Goal: Task Accomplishment & Management: Use online tool/utility

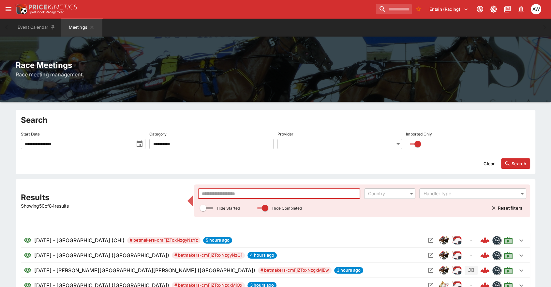
click at [224, 190] on input "text" at bounding box center [279, 193] width 162 height 10
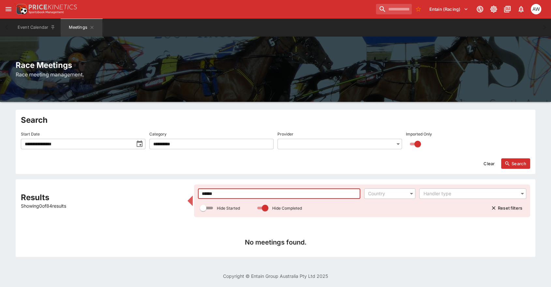
type input "******"
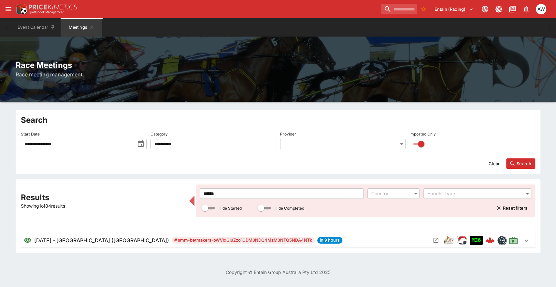
click at [435, 245] on div "9/9/2025 - Hobart (AUS) # smm-betmakers-bWVldGluZzo1ODM0NDQ4MzM3NTQ5NDA4NTk in …" at bounding box center [278, 240] width 514 height 14
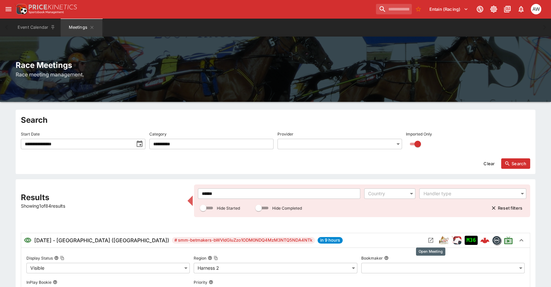
click at [432, 240] on icon "Open Meeting" at bounding box center [430, 240] width 7 height 7
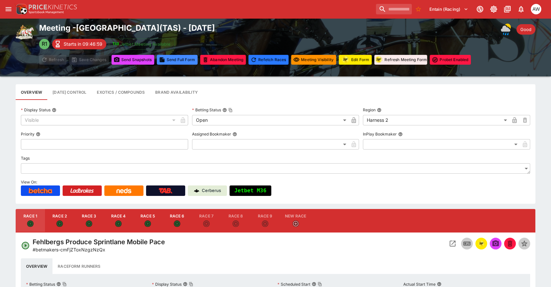
scroll to position [24, 0]
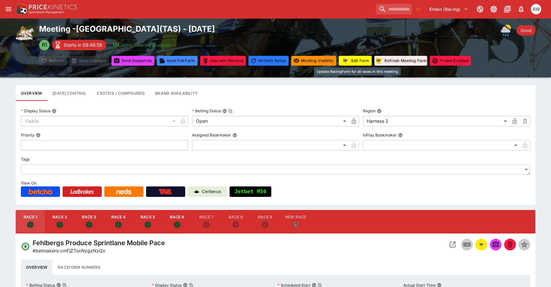
click at [347, 66] on div "Update RacingForm for all races in this meeting" at bounding box center [357, 71] width 88 height 11
click at [349, 59] on img "racingform" at bounding box center [345, 60] width 9 height 8
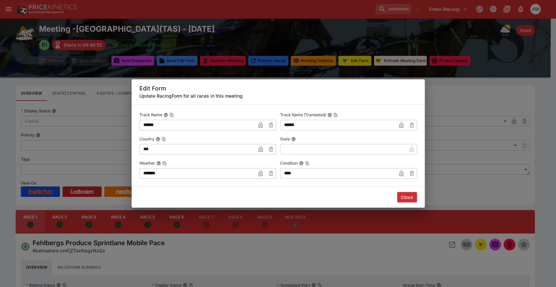
click at [403, 195] on button "Close" at bounding box center [407, 197] width 20 height 10
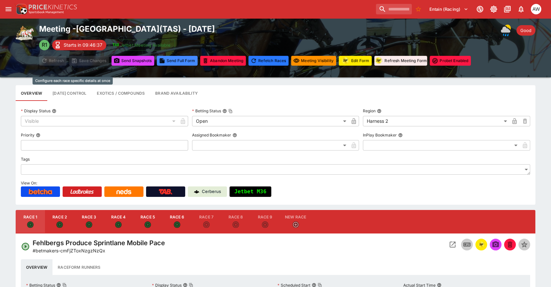
click at [73, 90] on button "Race Day Control" at bounding box center [69, 93] width 44 height 16
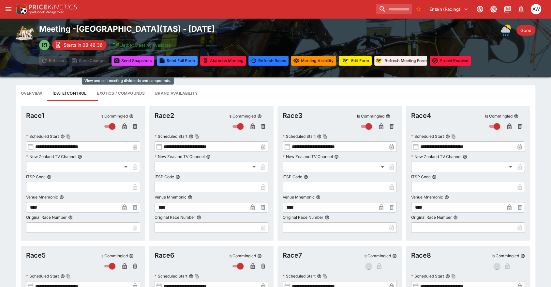
click at [117, 93] on button "Exotics / Compounds" at bounding box center [121, 93] width 58 height 16
